Goal: Task Accomplishment & Management: Use online tool/utility

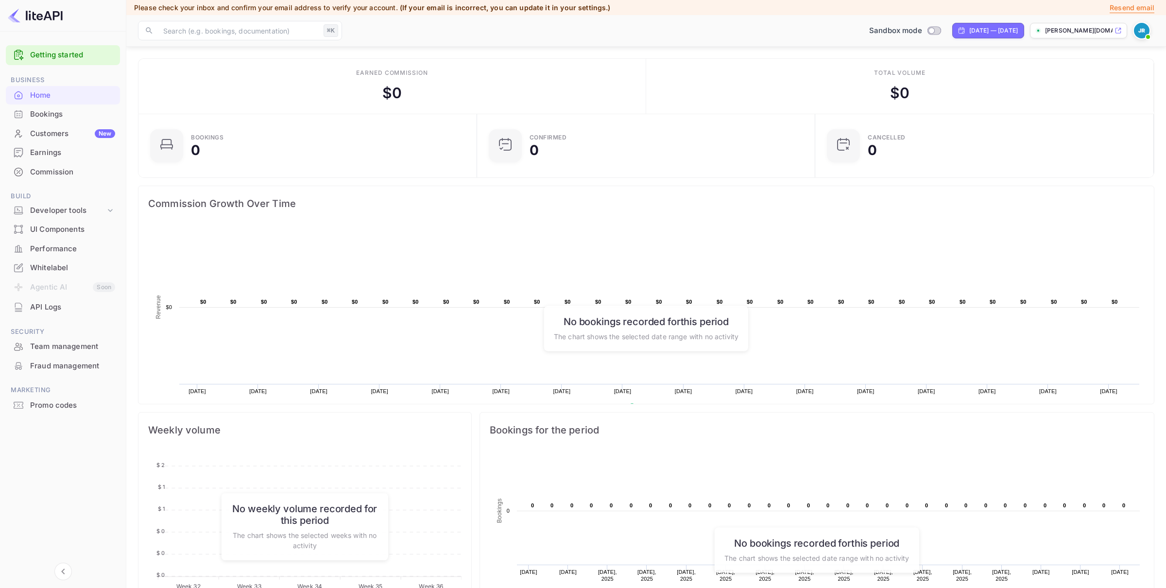
scroll to position [168, 0]
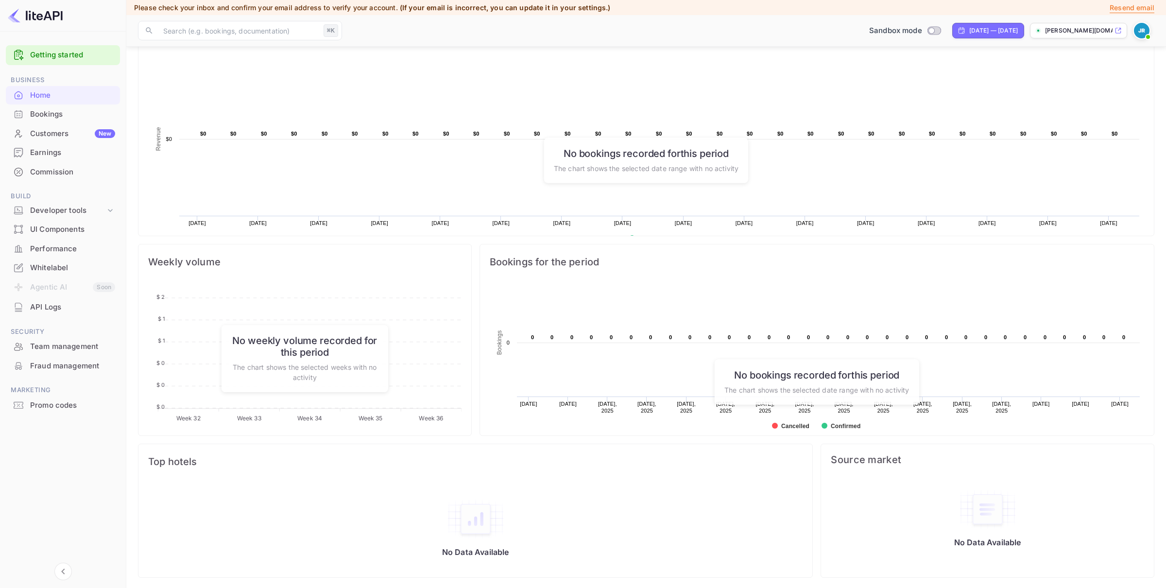
click at [1075, 30] on p "[PERSON_NAME][DOMAIN_NAME]..." at bounding box center [1079, 30] width 68 height 9
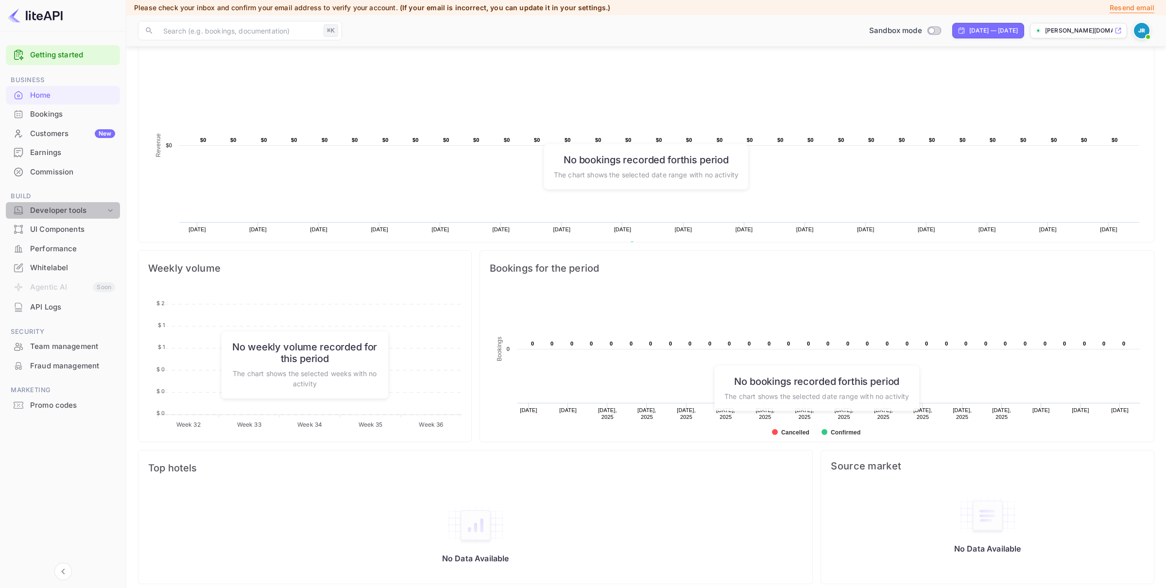
click at [94, 208] on div "Developer tools" at bounding box center [67, 210] width 75 height 11
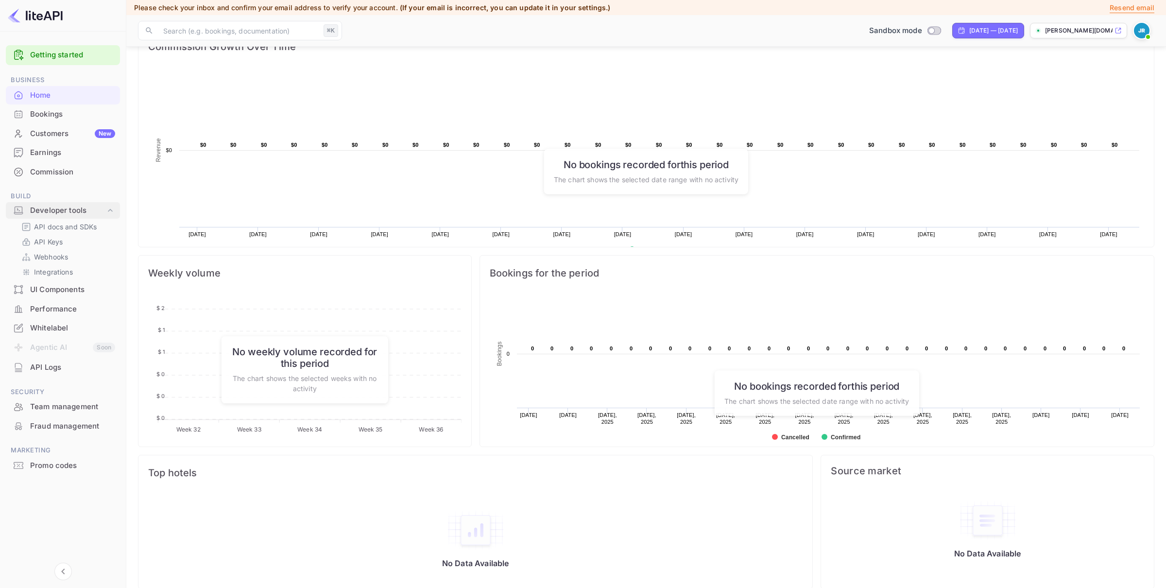
scroll to position [155, 0]
click at [42, 241] on p "API Keys" at bounding box center [48, 242] width 29 height 10
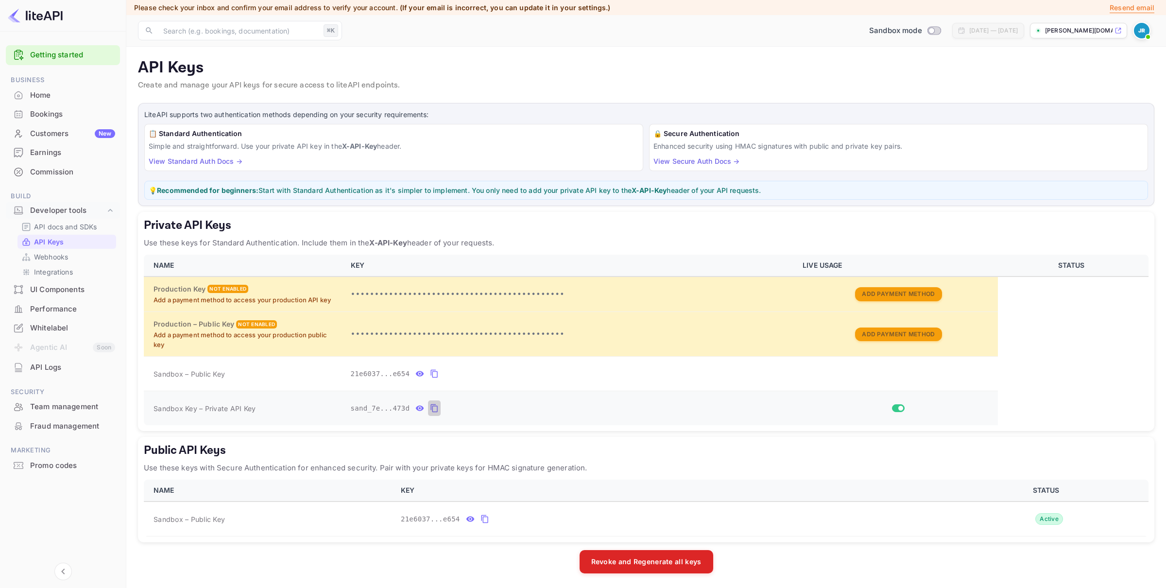
click at [432, 408] on icon "private api keys table" at bounding box center [434, 408] width 7 height 8
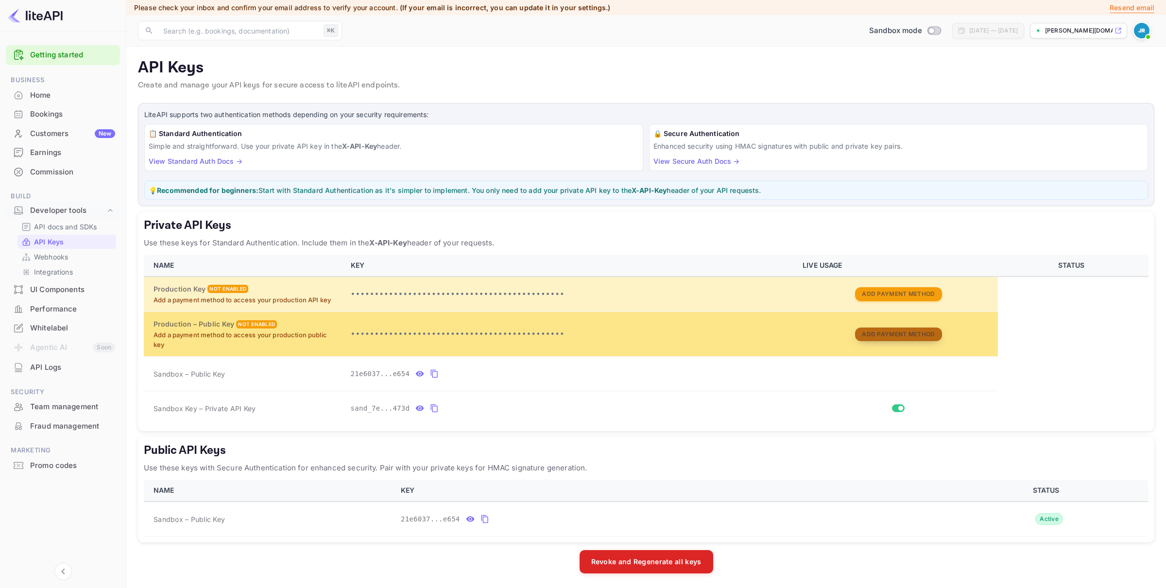
click at [900, 332] on button "Add Payment Method" at bounding box center [898, 334] width 86 height 14
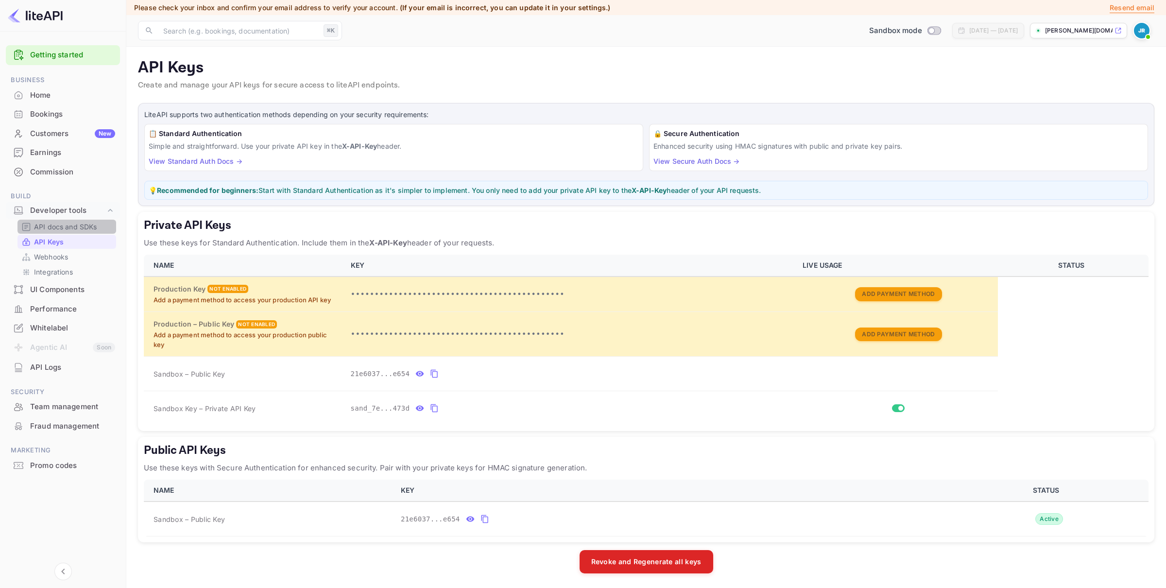
click at [65, 224] on p "API docs and SDKs" at bounding box center [65, 227] width 63 height 10
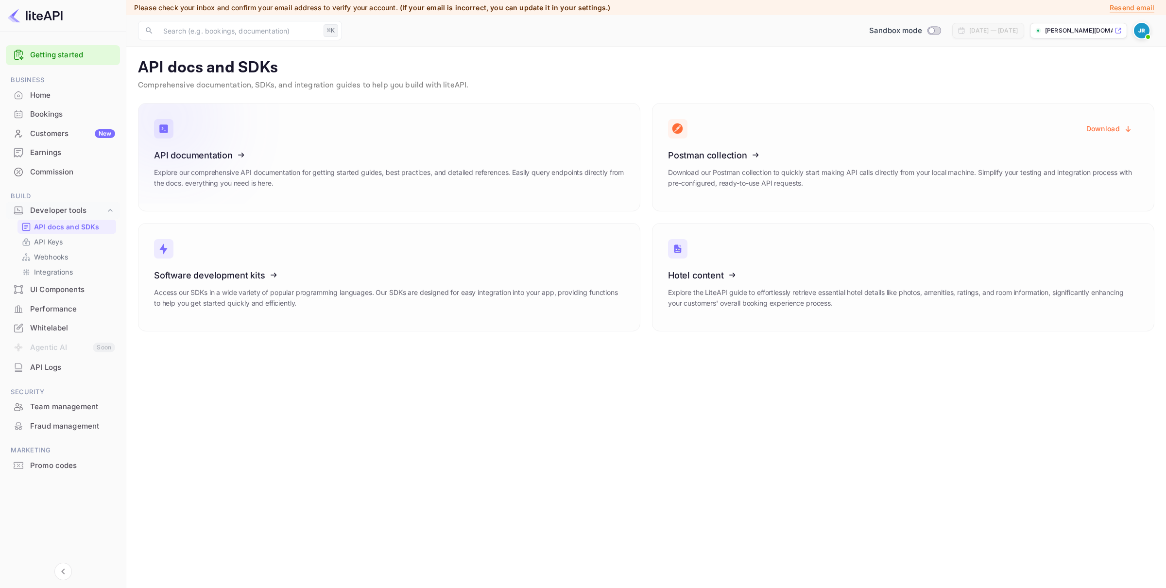
click at [285, 158] on icon at bounding box center [213, 153] width 151 height 100
